Goal: Transaction & Acquisition: Purchase product/service

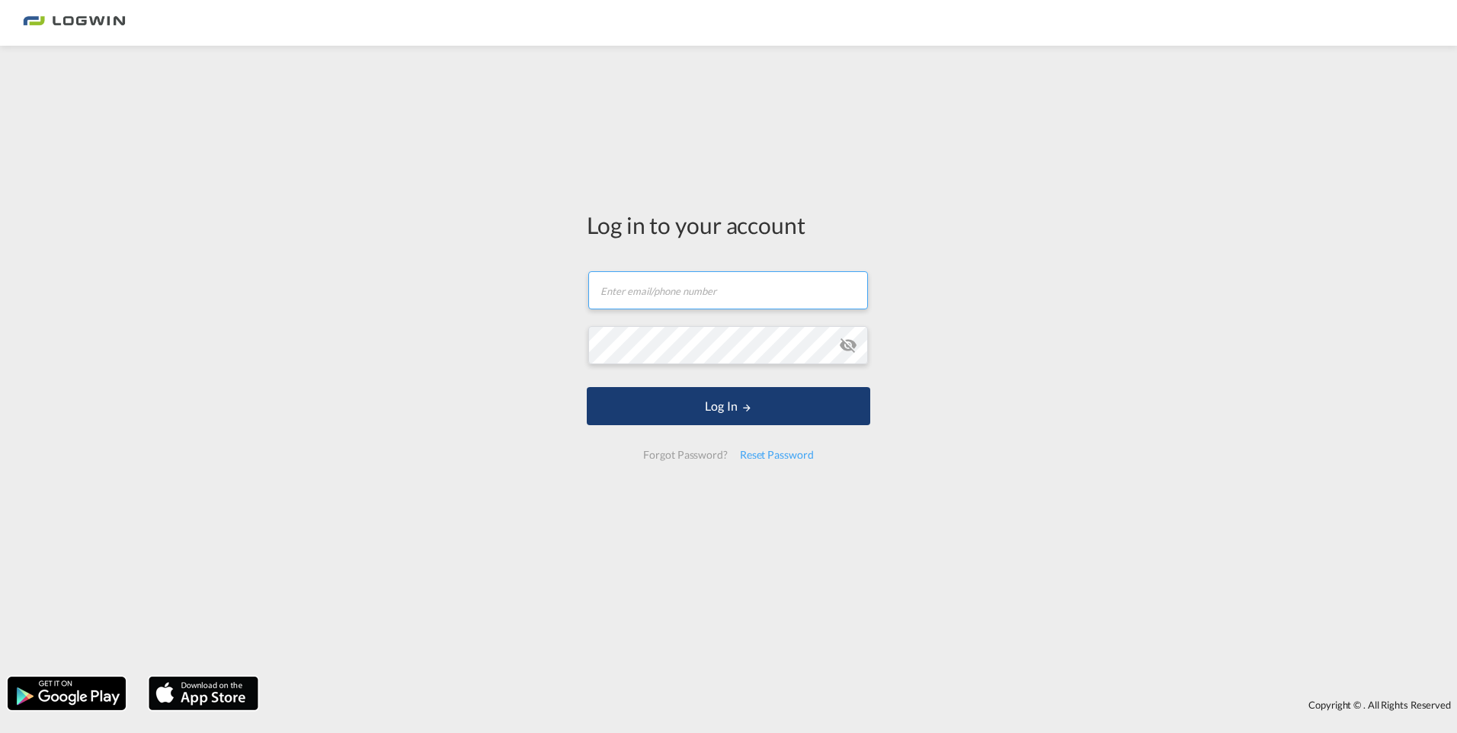
type input "[PERSON_NAME][EMAIL_ADDRESS][PERSON_NAME][DOMAIN_NAME]"
click at [658, 415] on button "Log In" at bounding box center [728, 406] width 283 height 38
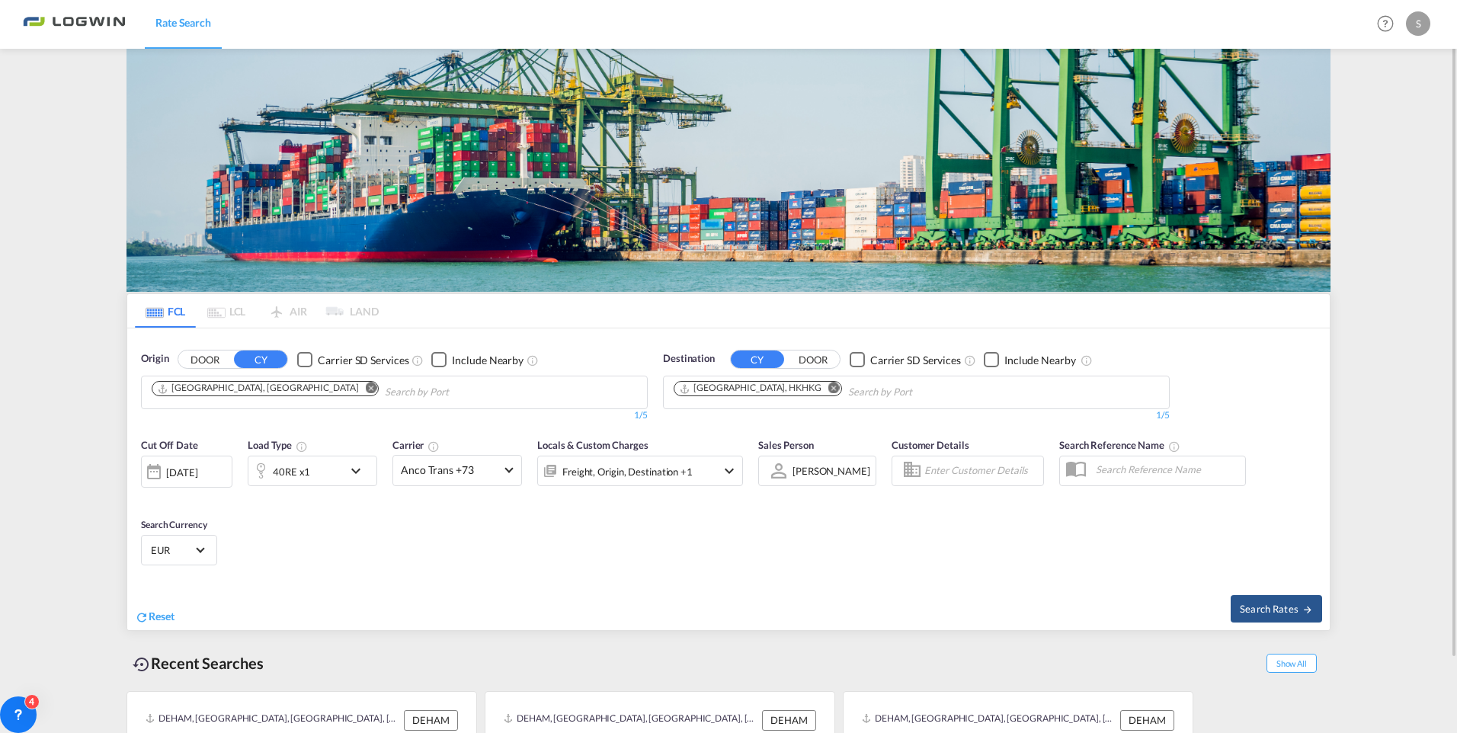
click at [828, 389] on md-icon "Remove" at bounding box center [833, 387] width 11 height 11
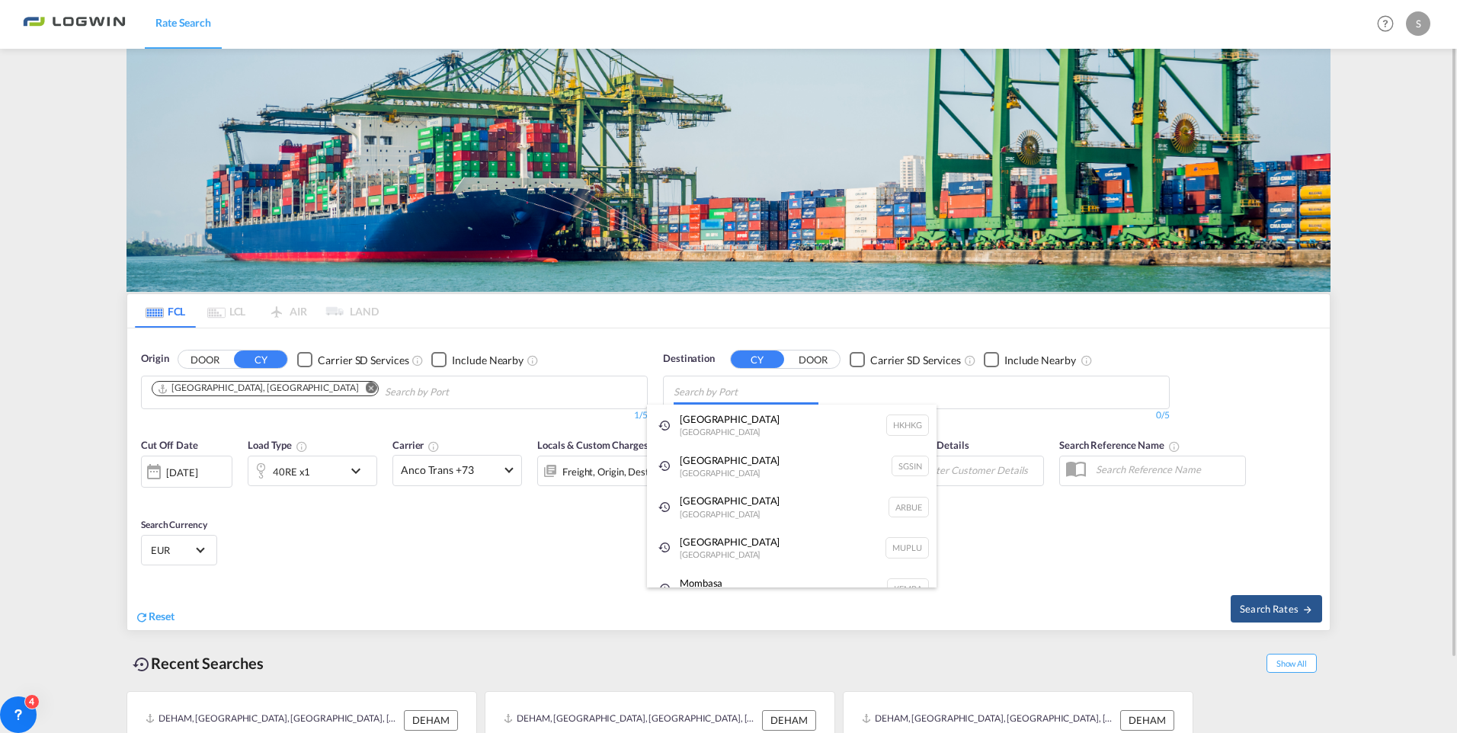
click at [724, 388] on body "Rate Search Rate Search Help Resources Product Release S My Profile Logout FCL …" at bounding box center [728, 366] width 1457 height 733
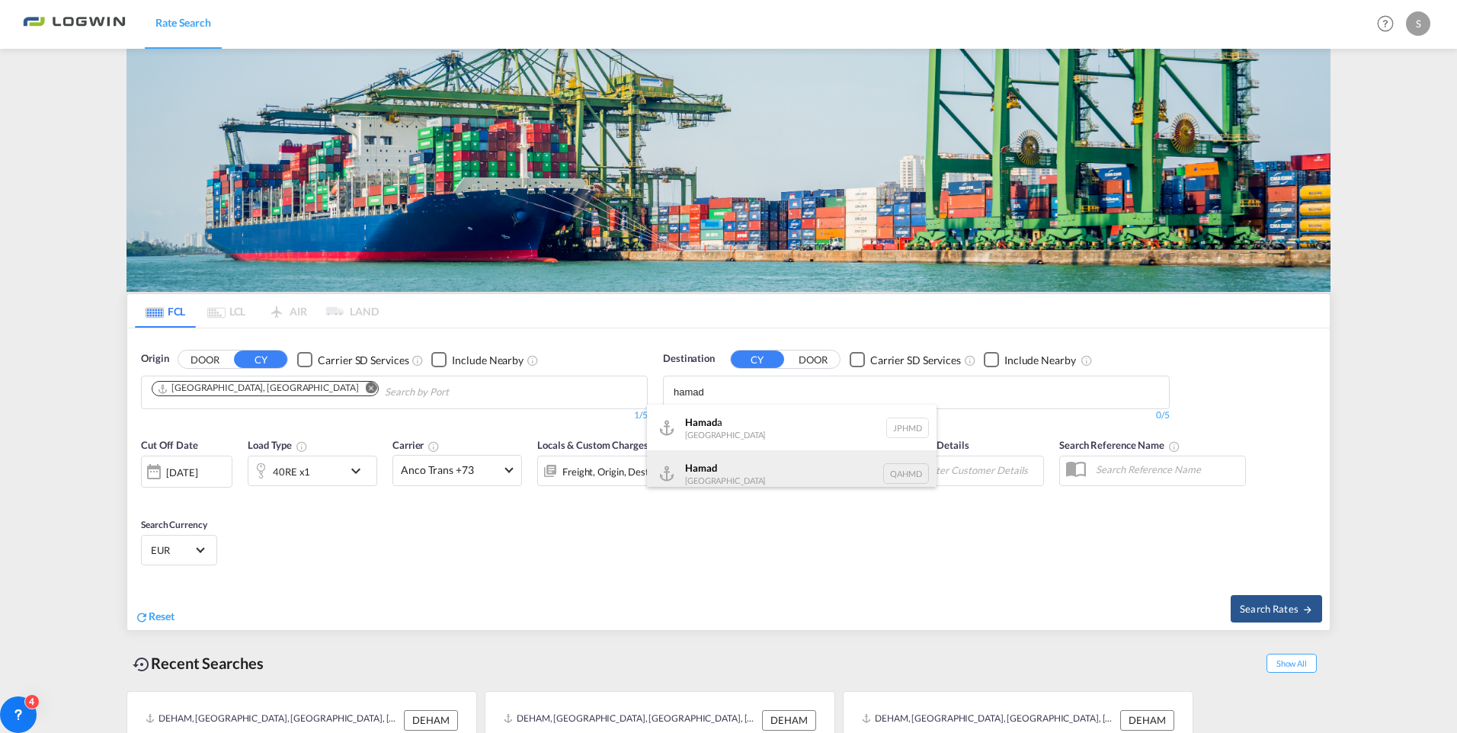
type input "hamad"
click at [725, 466] on div "Hamad [GEOGRAPHIC_DATA] QAHMD" at bounding box center [792, 473] width 290 height 46
click at [357, 468] on md-icon "icon-chevron-down" at bounding box center [360, 471] width 26 height 18
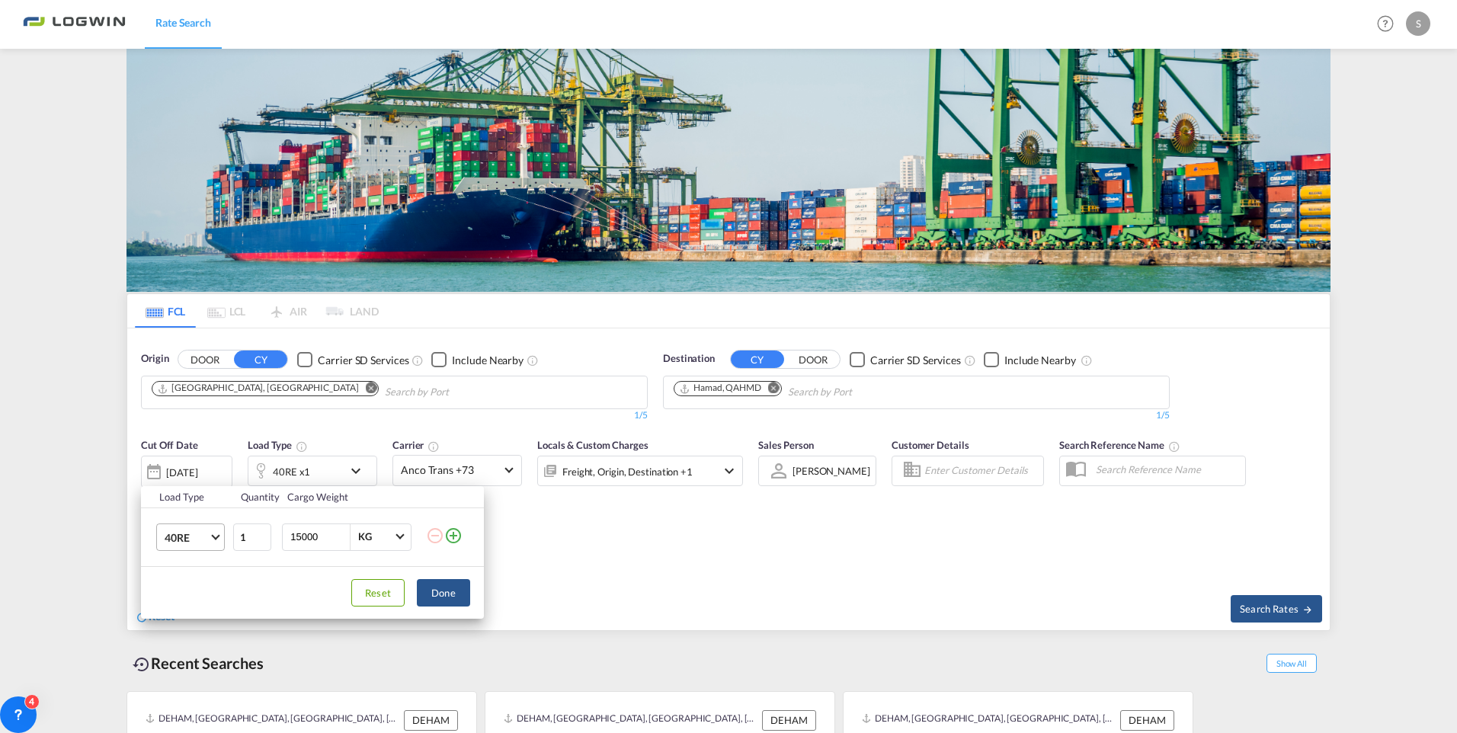
click at [213, 539] on md-select-value "40RE" at bounding box center [193, 537] width 61 height 26
click at [197, 460] on md-option "20GP" at bounding box center [204, 458] width 104 height 37
click at [446, 600] on button "Done" at bounding box center [443, 592] width 53 height 27
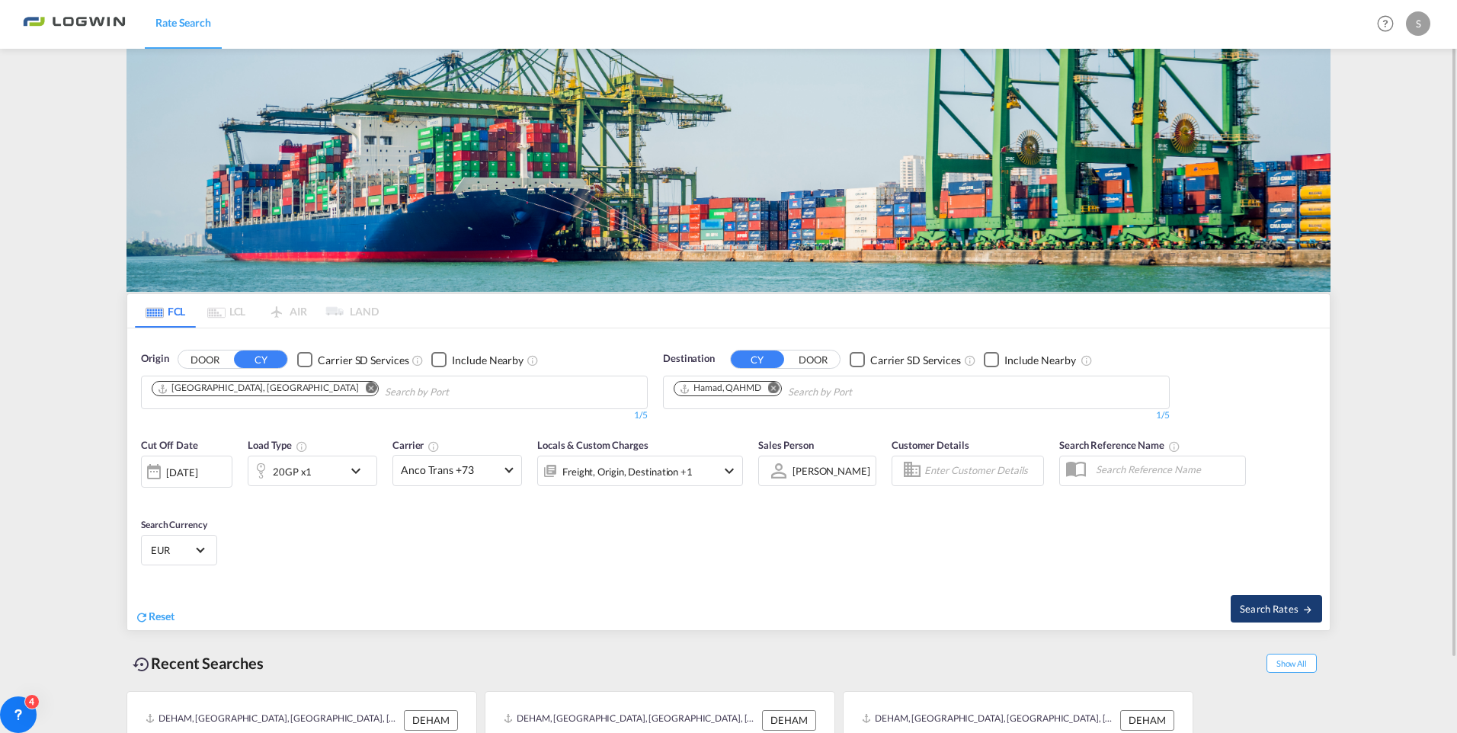
click at [1281, 613] on span "Search Rates" at bounding box center [1276, 609] width 73 height 12
type input "DEHAM to QAHMD / [DATE]"
